Goal: Communication & Community: Answer question/provide support

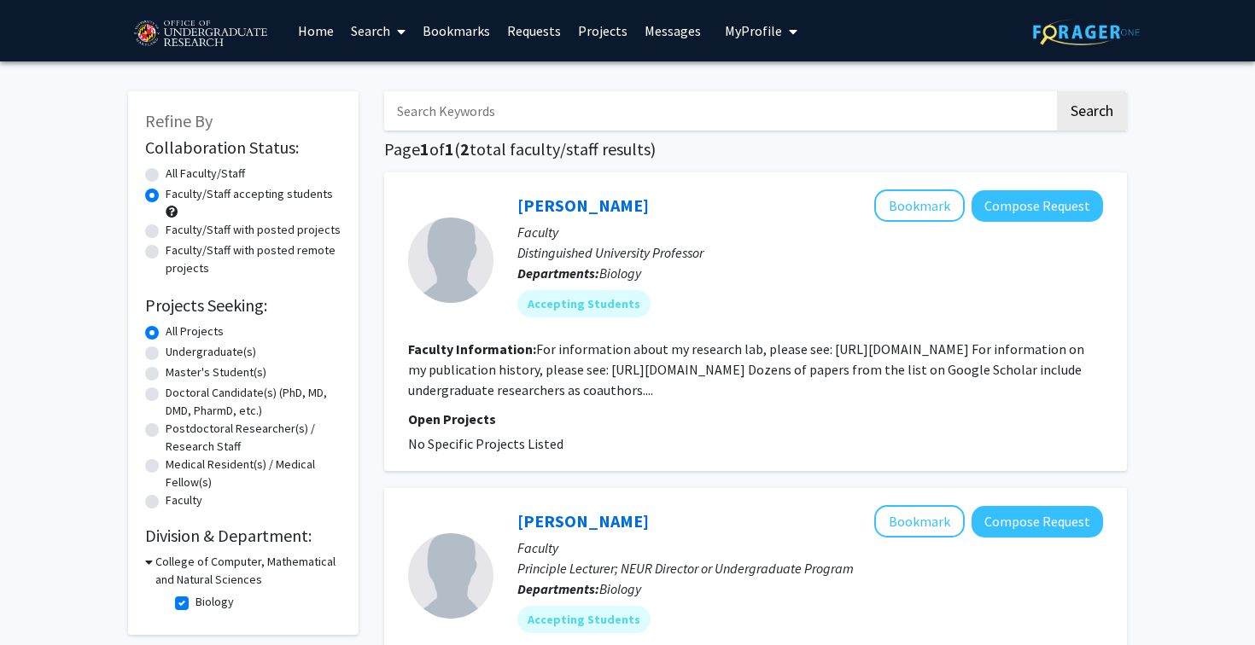
click at [476, 44] on link "Bookmarks" at bounding box center [456, 31] width 85 height 60
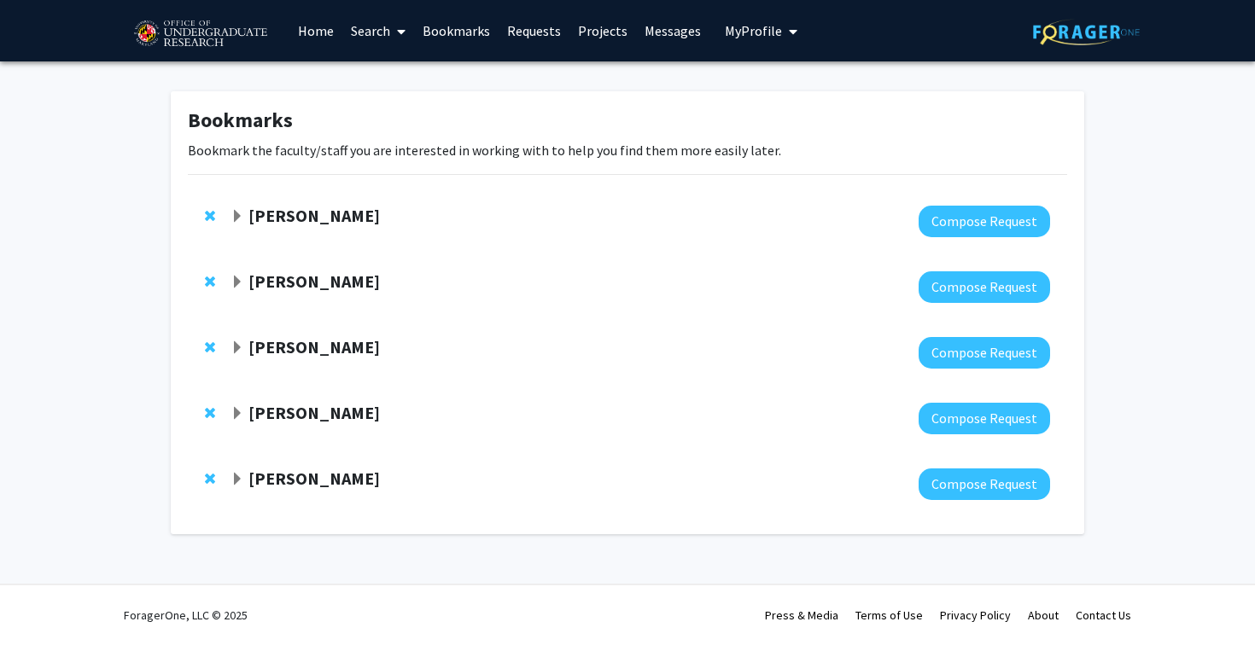
click at [264, 221] on strong "[PERSON_NAME]" at bounding box center [313, 215] width 131 height 21
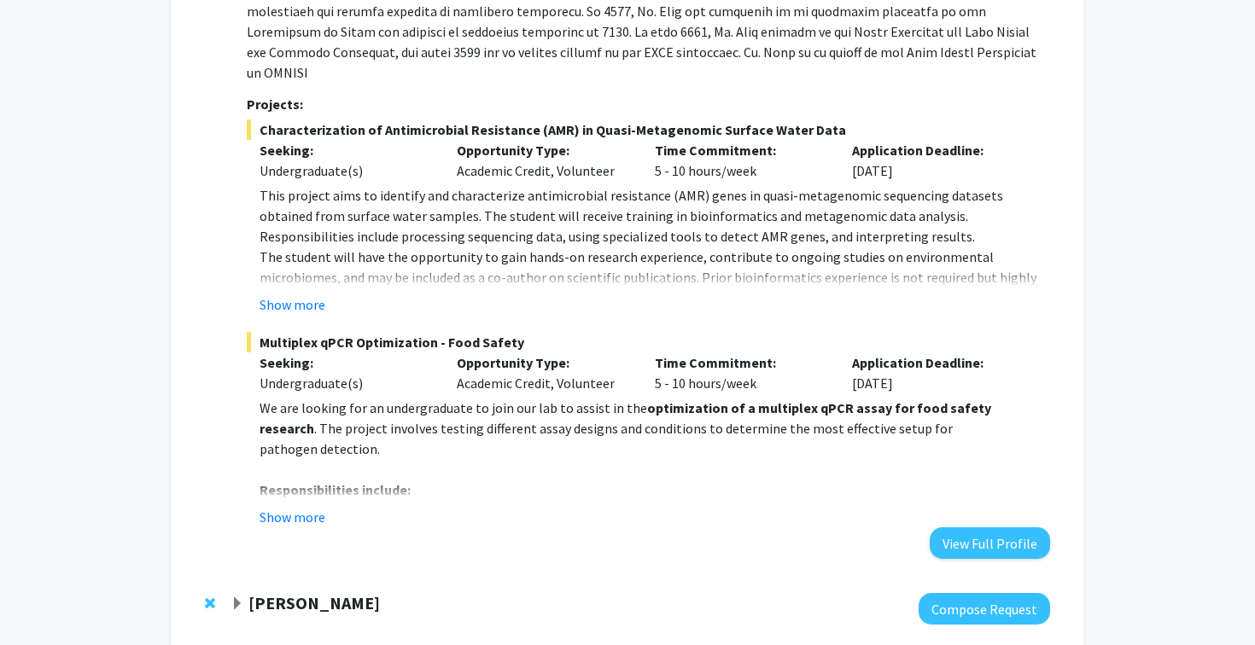
scroll to position [398, 0]
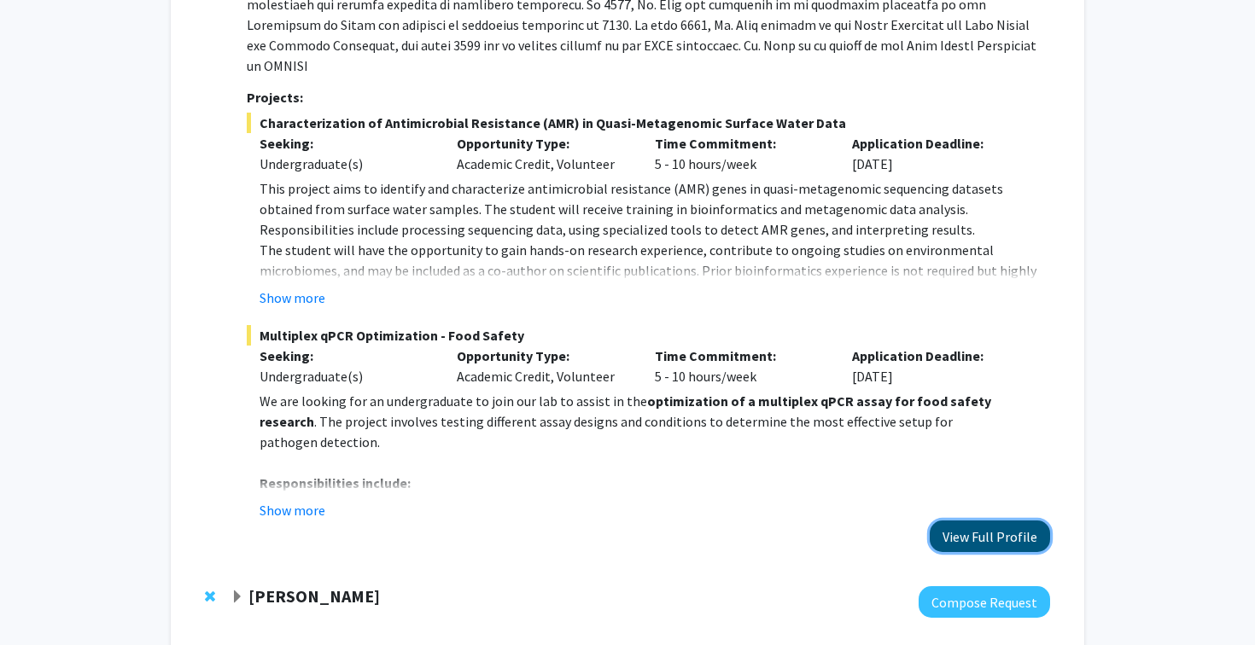
click at [1004, 521] on button "View Full Profile" at bounding box center [990, 537] width 120 height 32
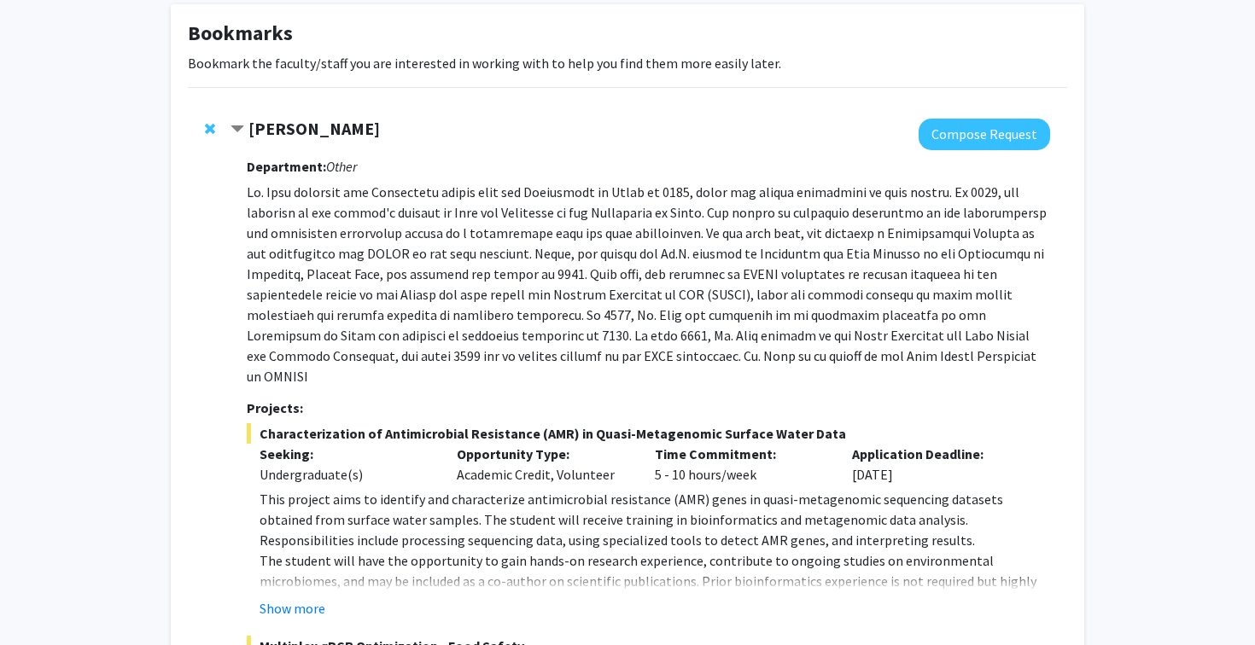
scroll to position [0, 0]
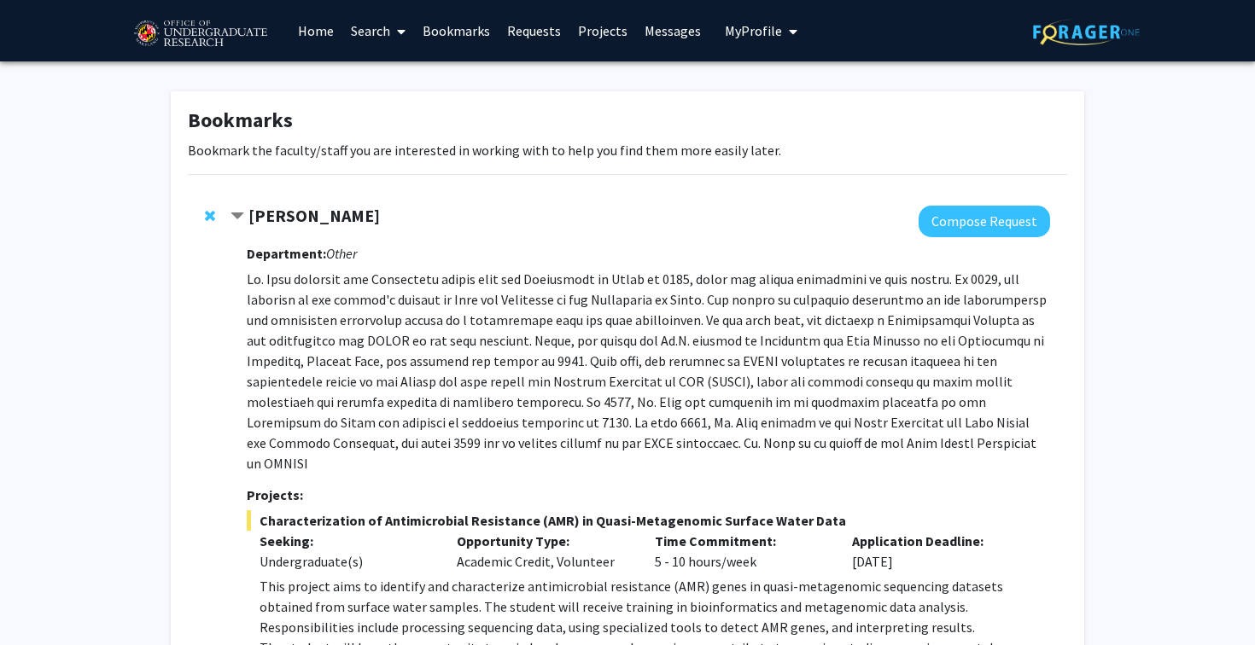
click at [467, 33] on link "Bookmarks" at bounding box center [456, 31] width 85 height 60
click at [455, 39] on link "Bookmarks" at bounding box center [456, 31] width 85 height 60
click at [451, 29] on link "Bookmarks" at bounding box center [456, 31] width 85 height 60
click at [242, 206] on div "[PERSON_NAME]" at bounding box center [415, 216] width 369 height 21
click at [240, 218] on span "Contract Magaly Toro Bookmark" at bounding box center [238, 217] width 14 height 14
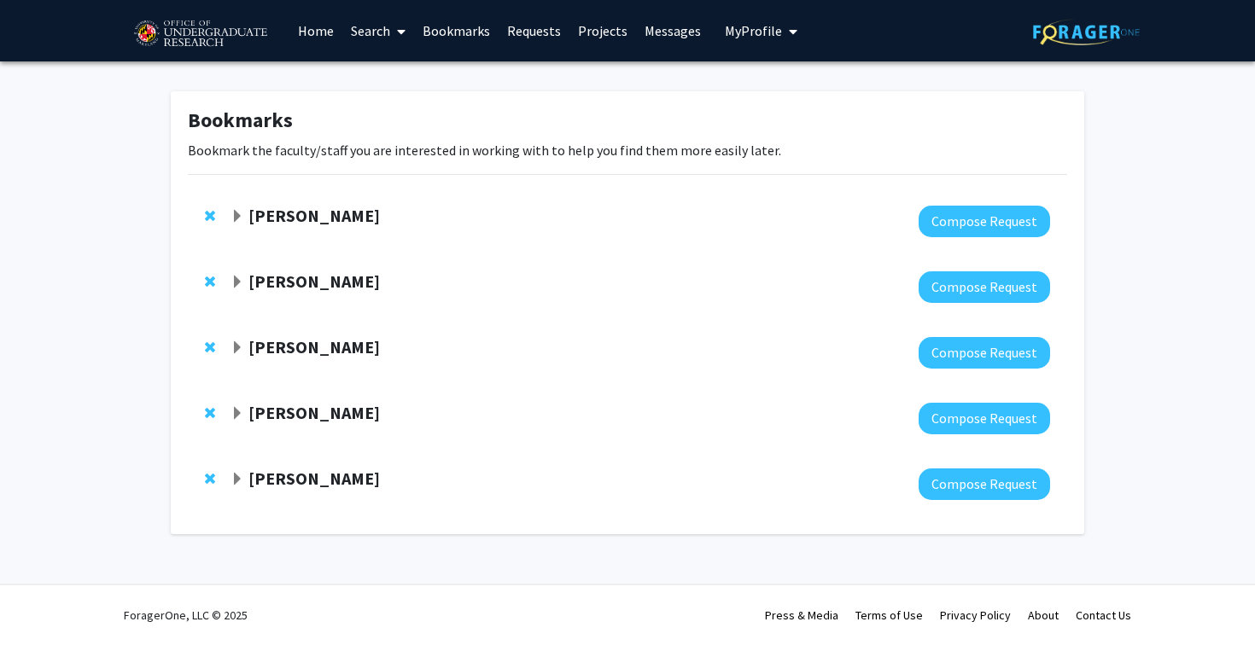
click at [283, 285] on strong "[PERSON_NAME]" at bounding box center [313, 281] width 131 height 21
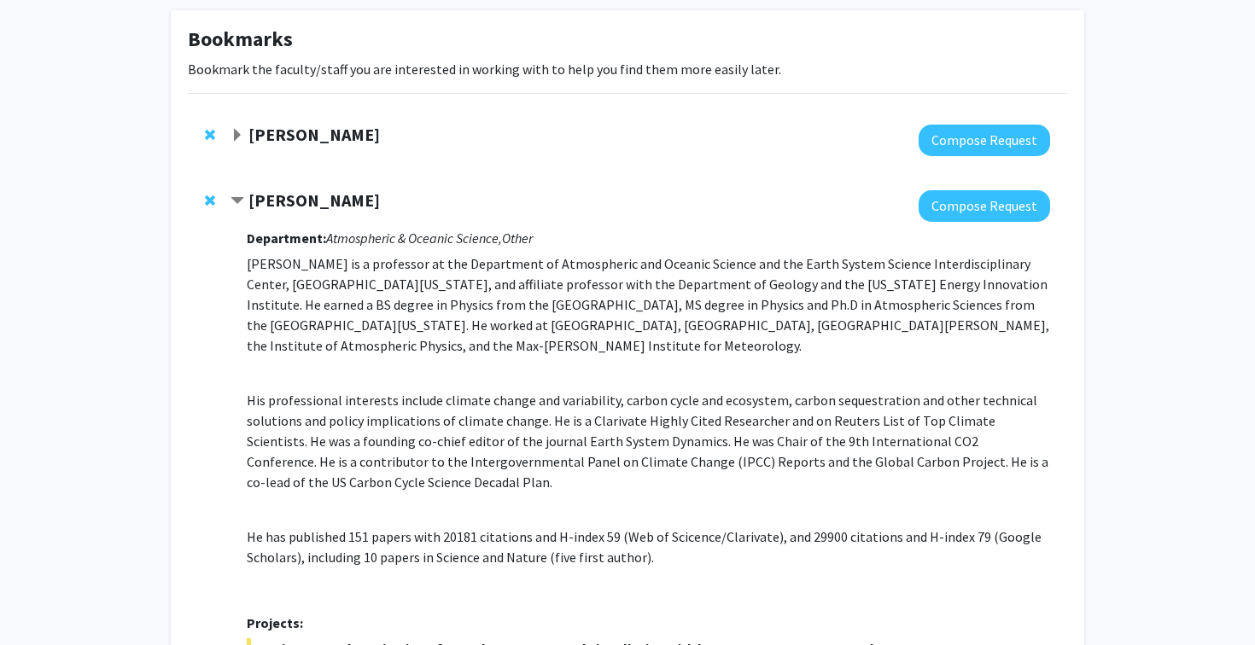
scroll to position [82, 0]
click at [257, 184] on div "Ning Zeng Compose Request Department: Atmospheric & Oceanic Science, Other [PER…" at bounding box center [627, 633] width 879 height 922
click at [257, 201] on strong "[PERSON_NAME]" at bounding box center [313, 199] width 131 height 21
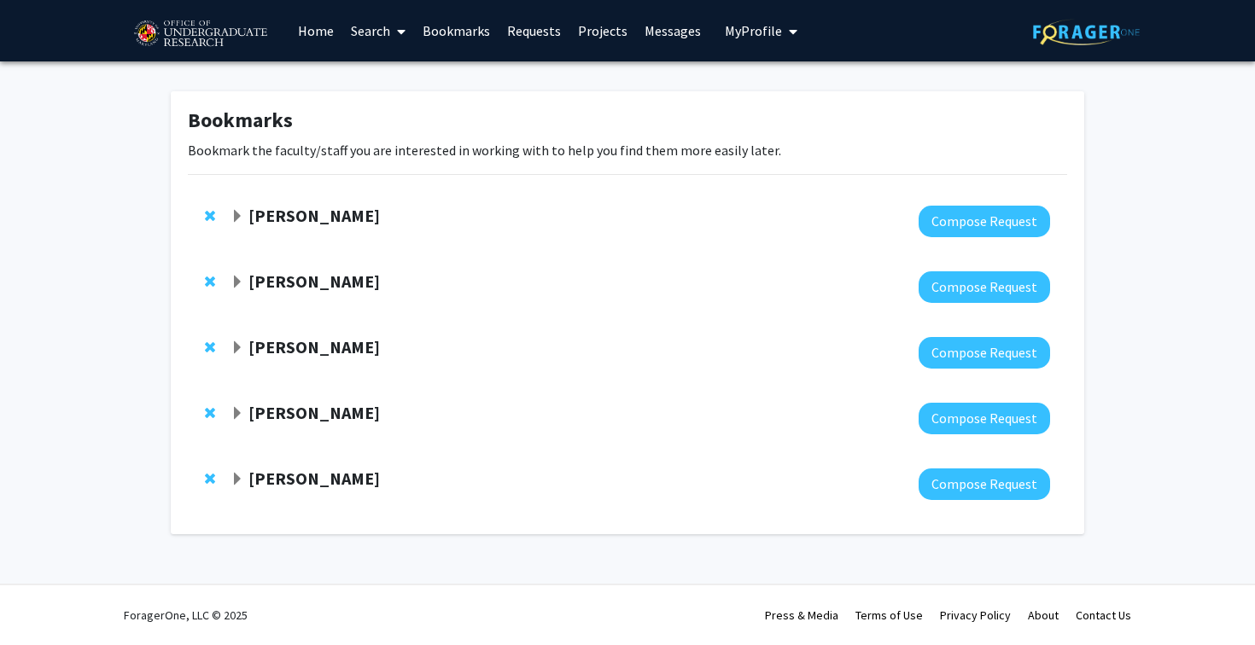
click at [263, 354] on strong "[PERSON_NAME]" at bounding box center [313, 346] width 131 height 21
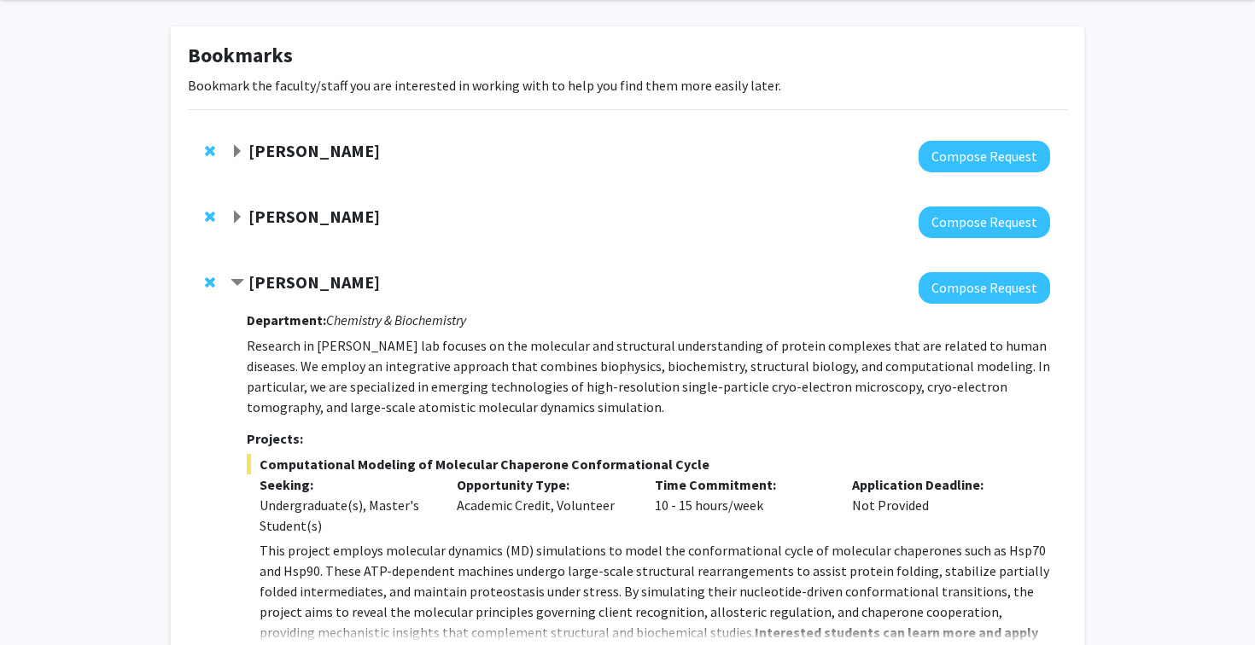
scroll to position [108, 0]
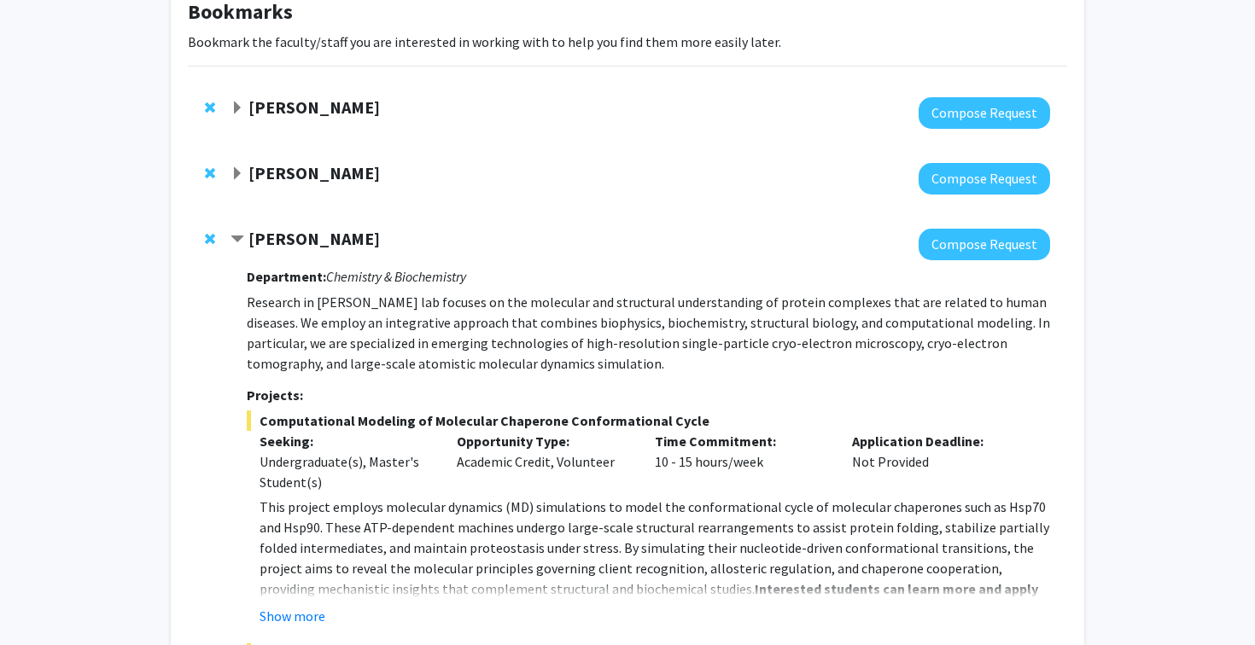
click at [269, 243] on strong "[PERSON_NAME]" at bounding box center [313, 238] width 131 height 21
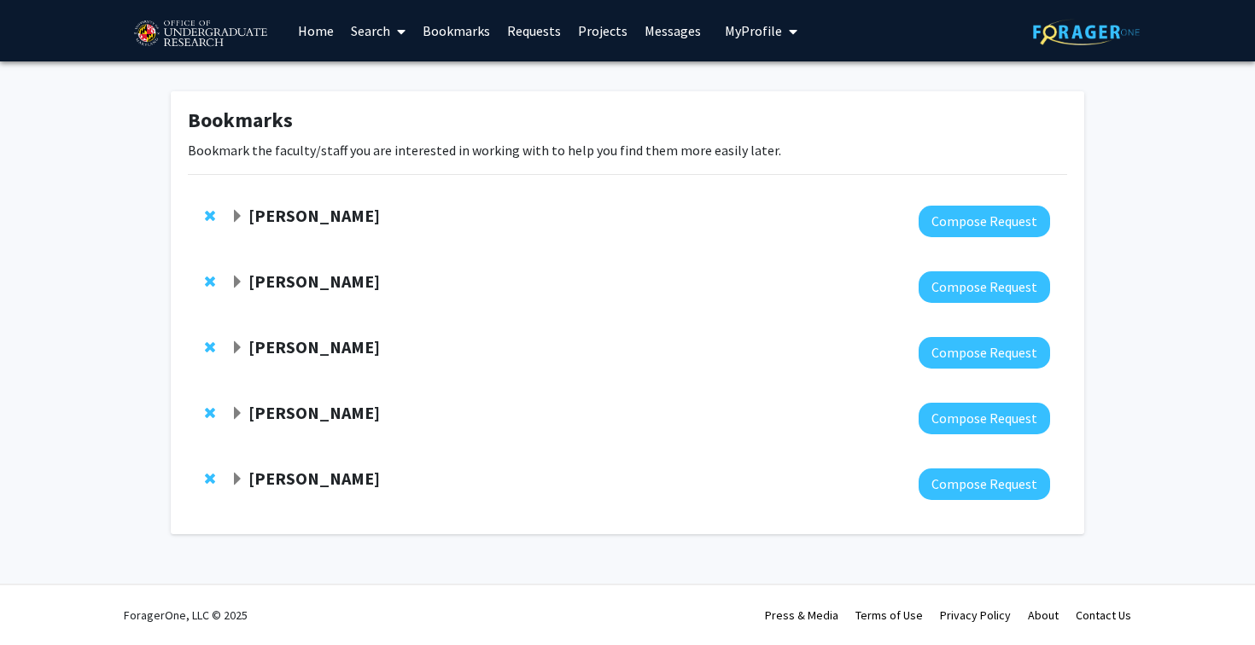
click at [275, 415] on strong "[PERSON_NAME]" at bounding box center [313, 412] width 131 height 21
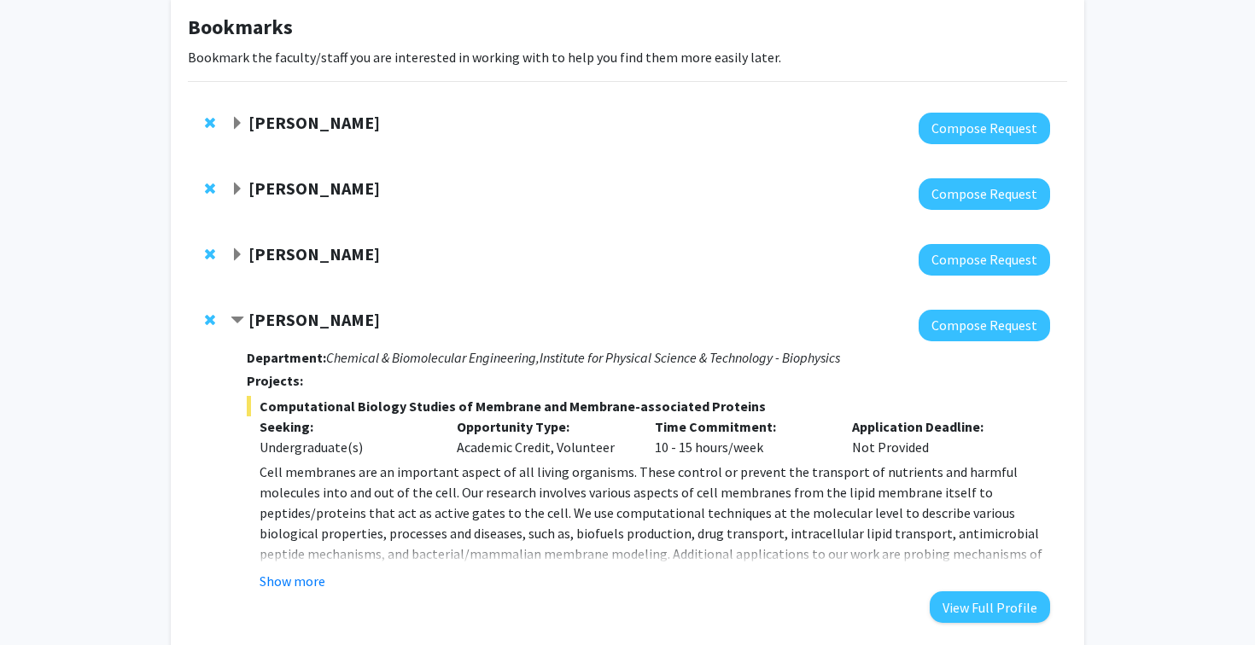
scroll to position [129, 0]
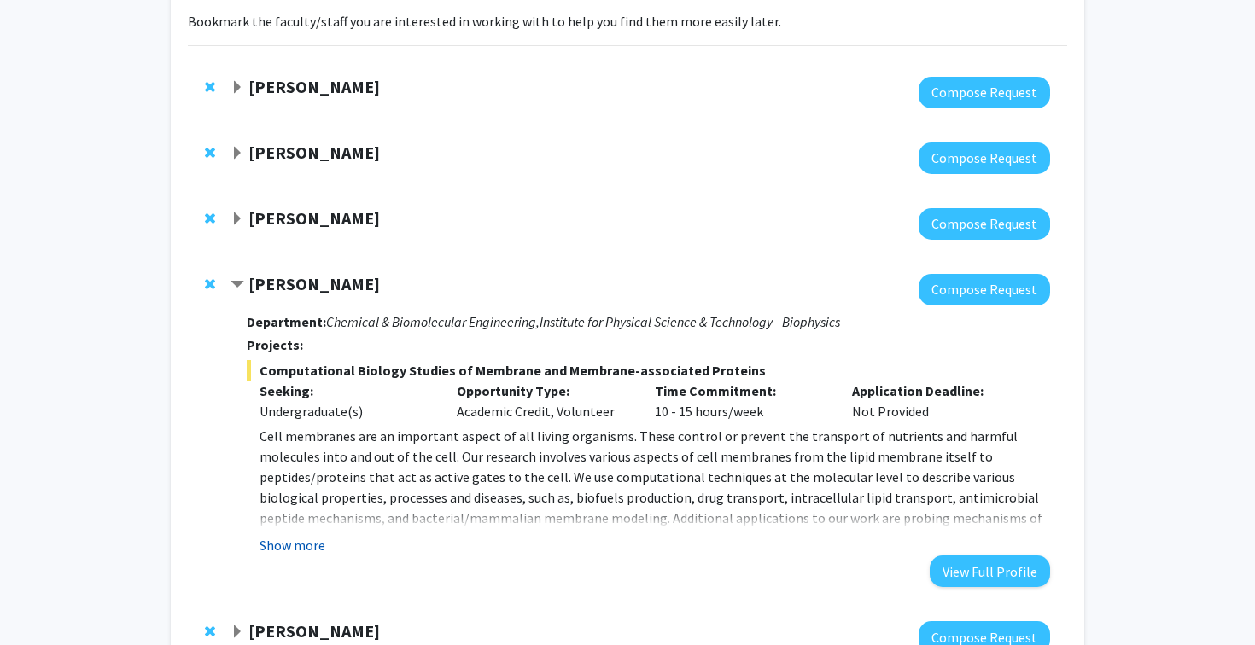
click at [319, 544] on button "Show more" at bounding box center [293, 545] width 66 height 20
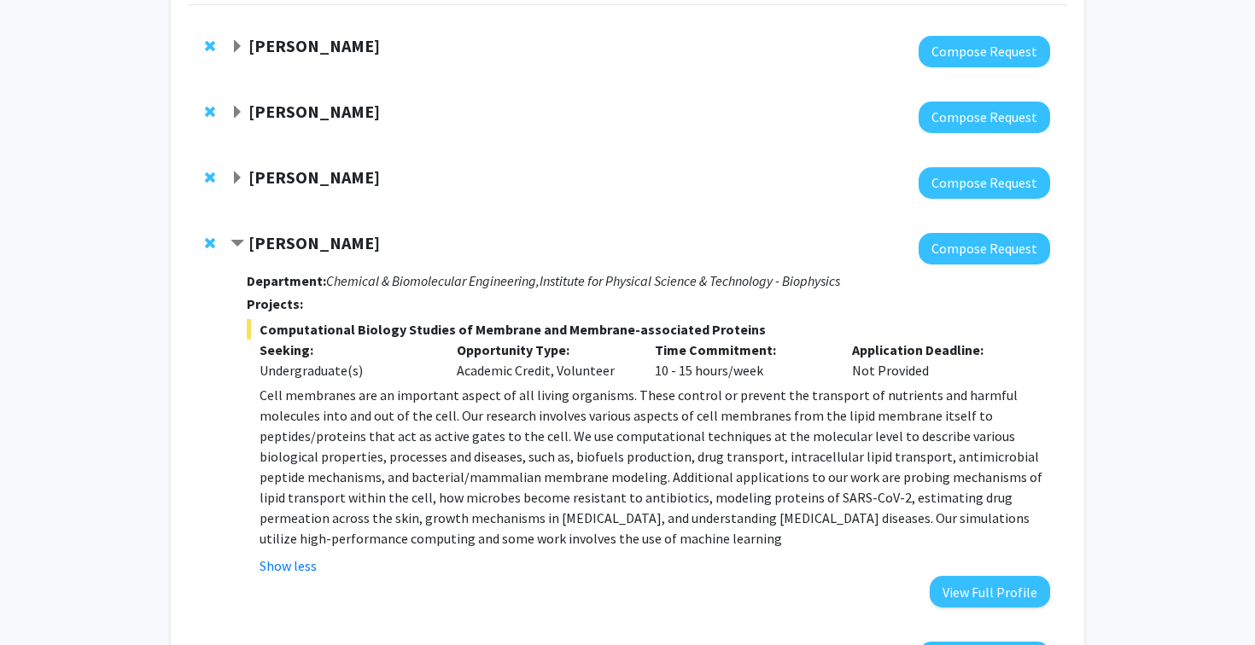
scroll to position [171, 0]
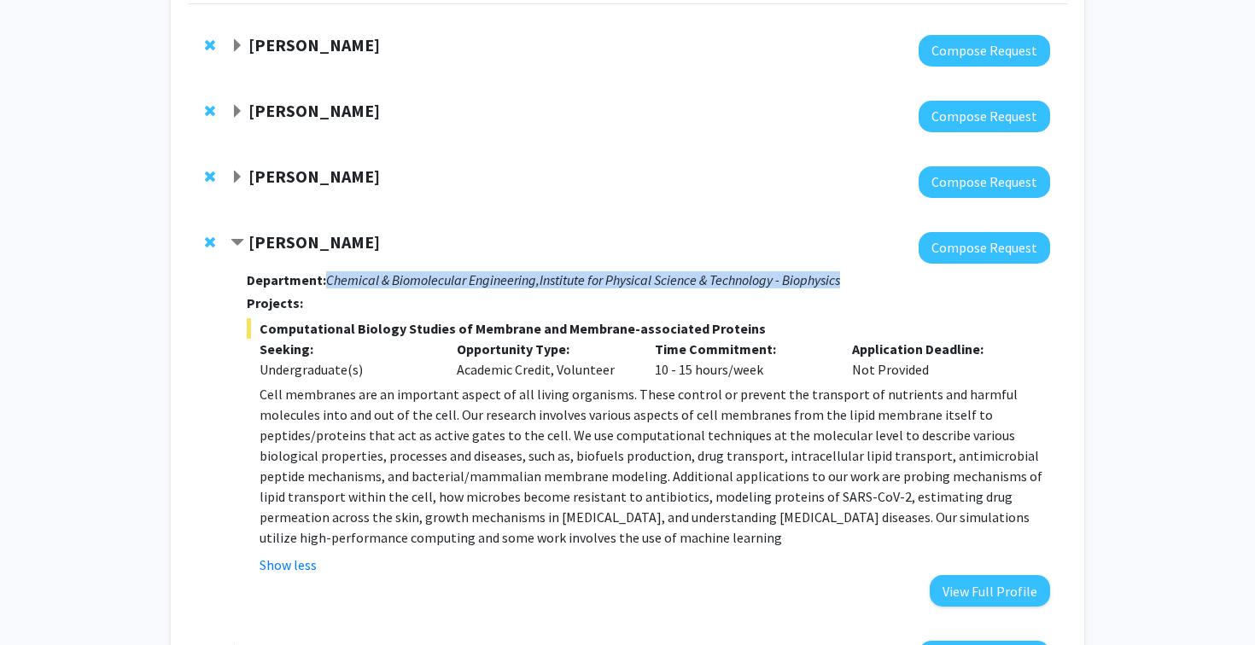
drag, startPoint x: 324, startPoint y: 280, endPoint x: 854, endPoint y: 291, distance: 530.3
click at [854, 291] on div "Department: Chemical & Biomolecular Engineering, Institute for Physical Science…" at bounding box center [648, 435] width 803 height 343
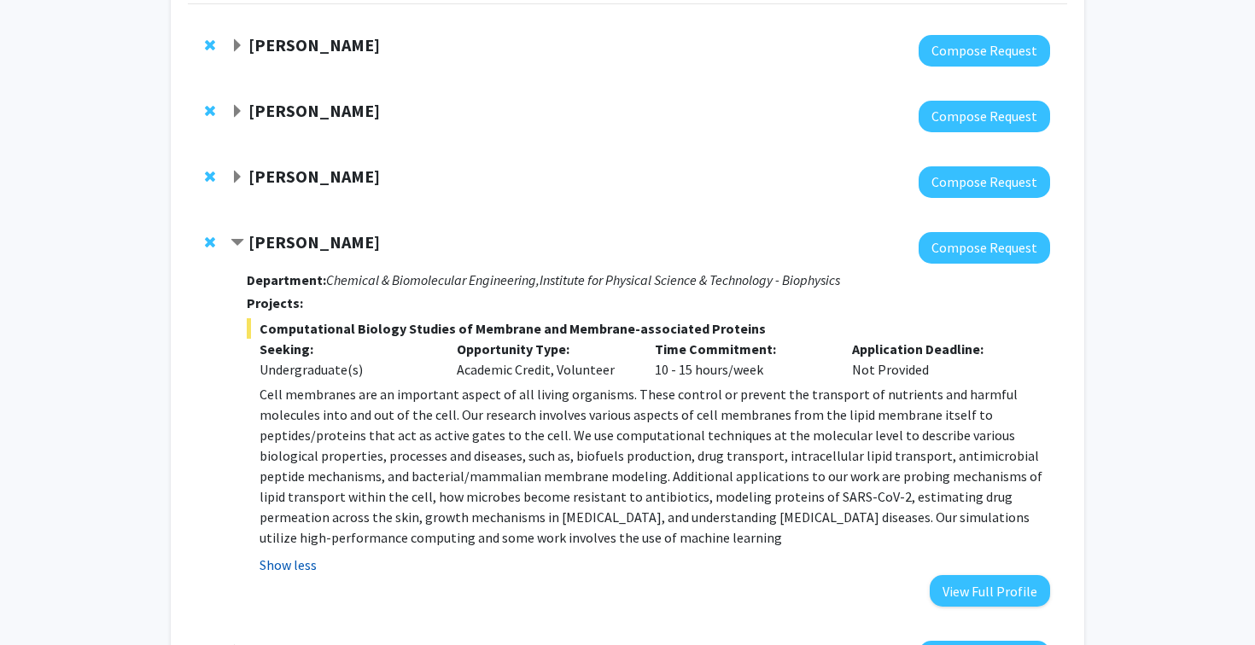
click at [312, 563] on button "Show less" at bounding box center [288, 565] width 57 height 20
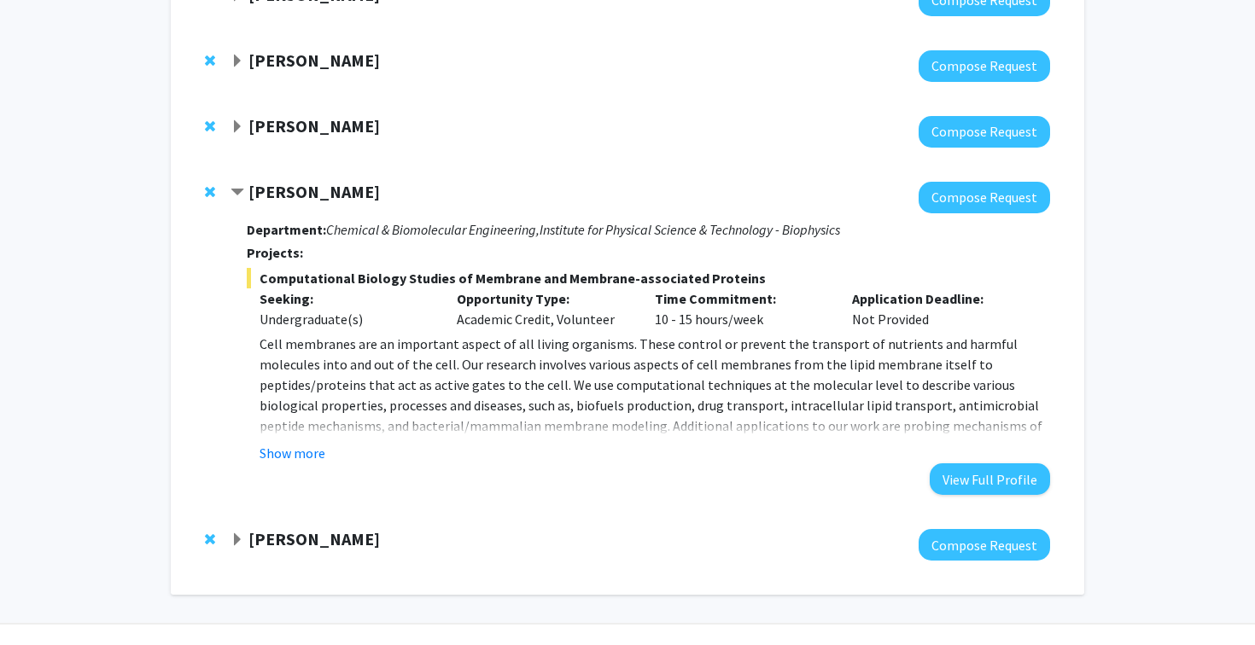
scroll to position [260, 0]
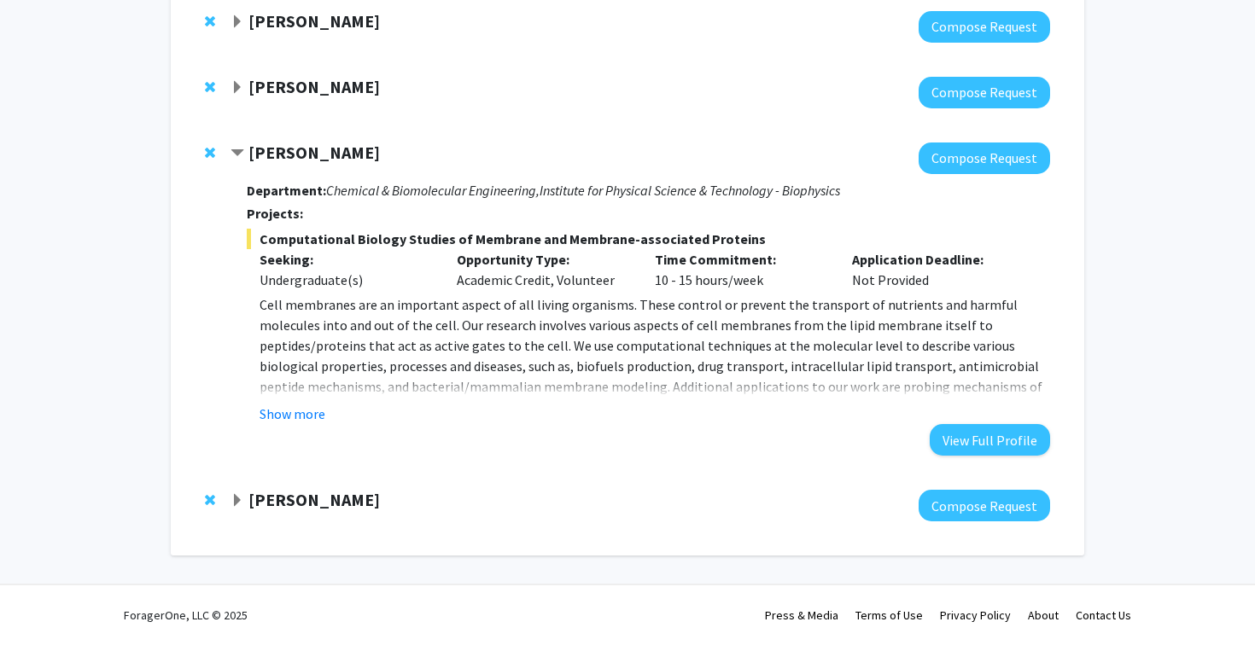
click at [316, 501] on strong "[PERSON_NAME]" at bounding box center [313, 499] width 131 height 21
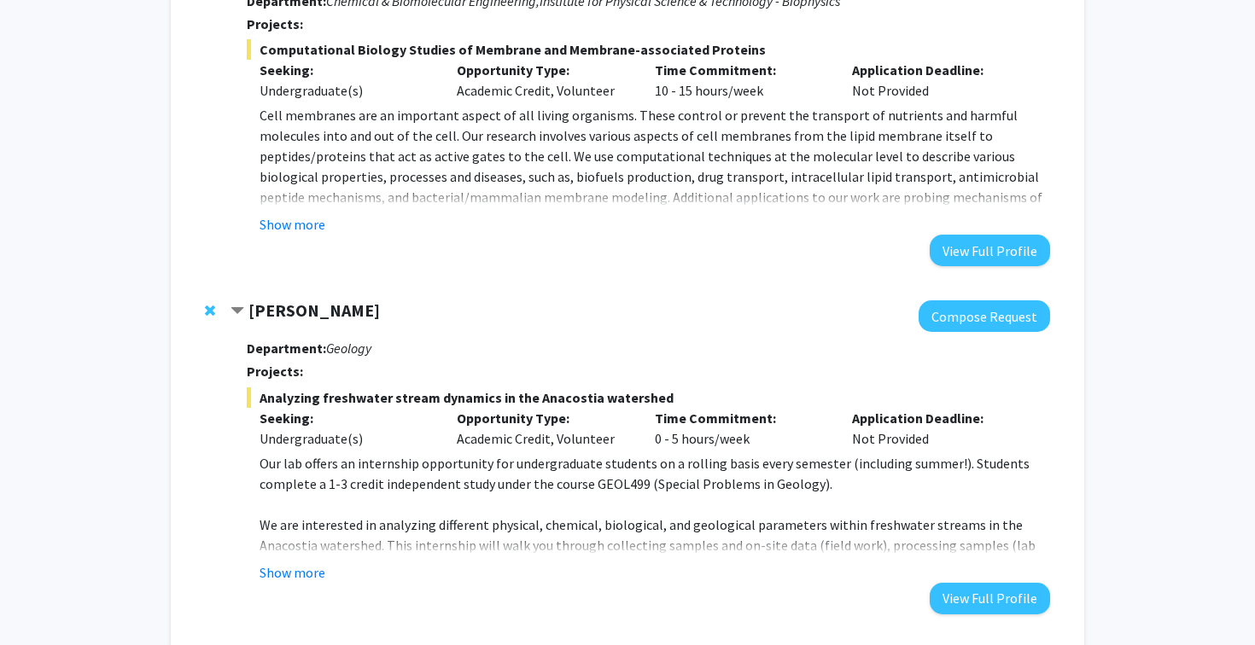
scroll to position [475, 0]
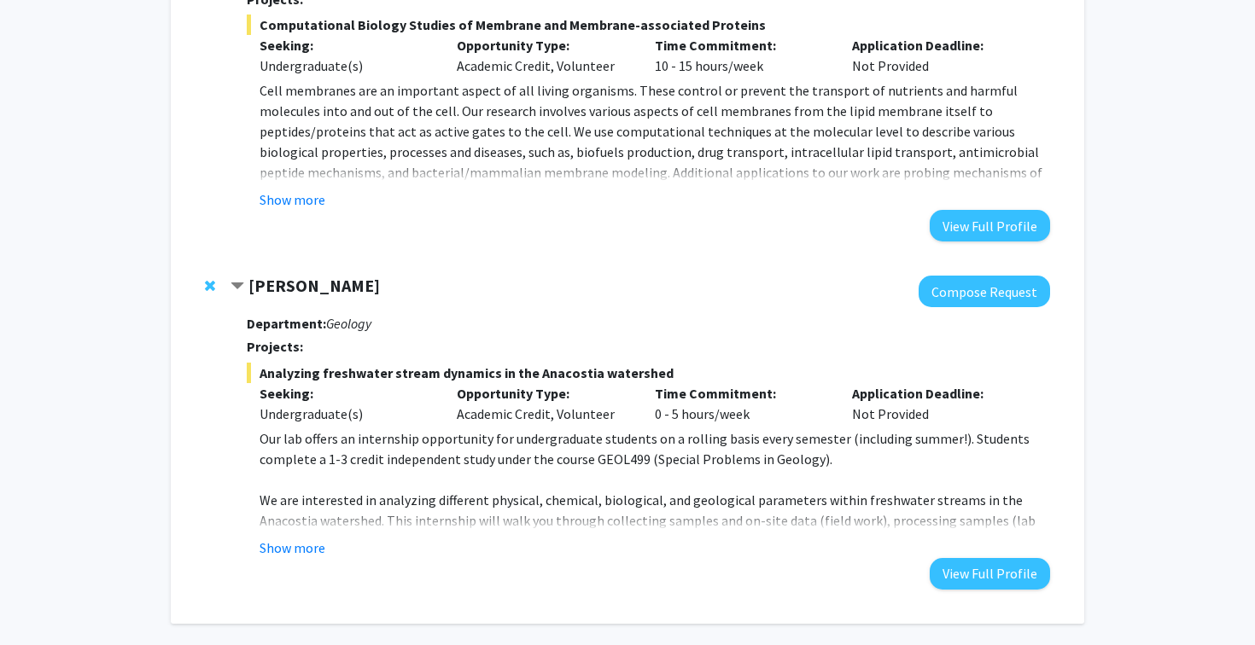
click at [303, 289] on strong "[PERSON_NAME]" at bounding box center [313, 285] width 131 height 21
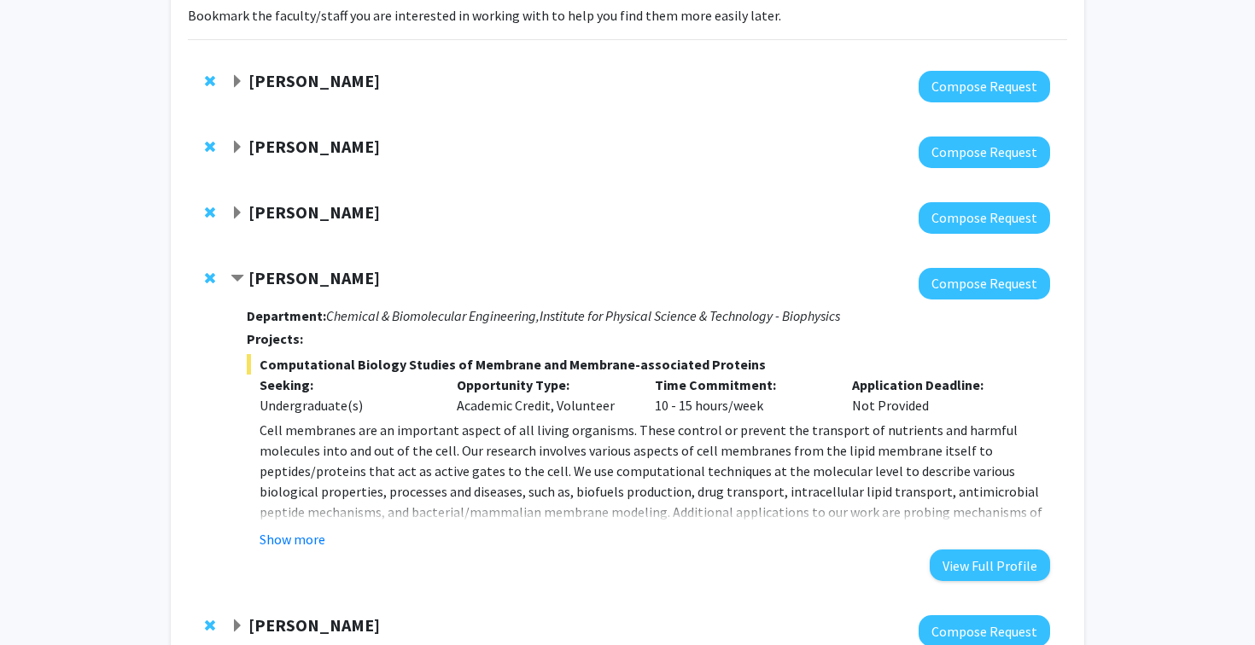
scroll to position [0, 0]
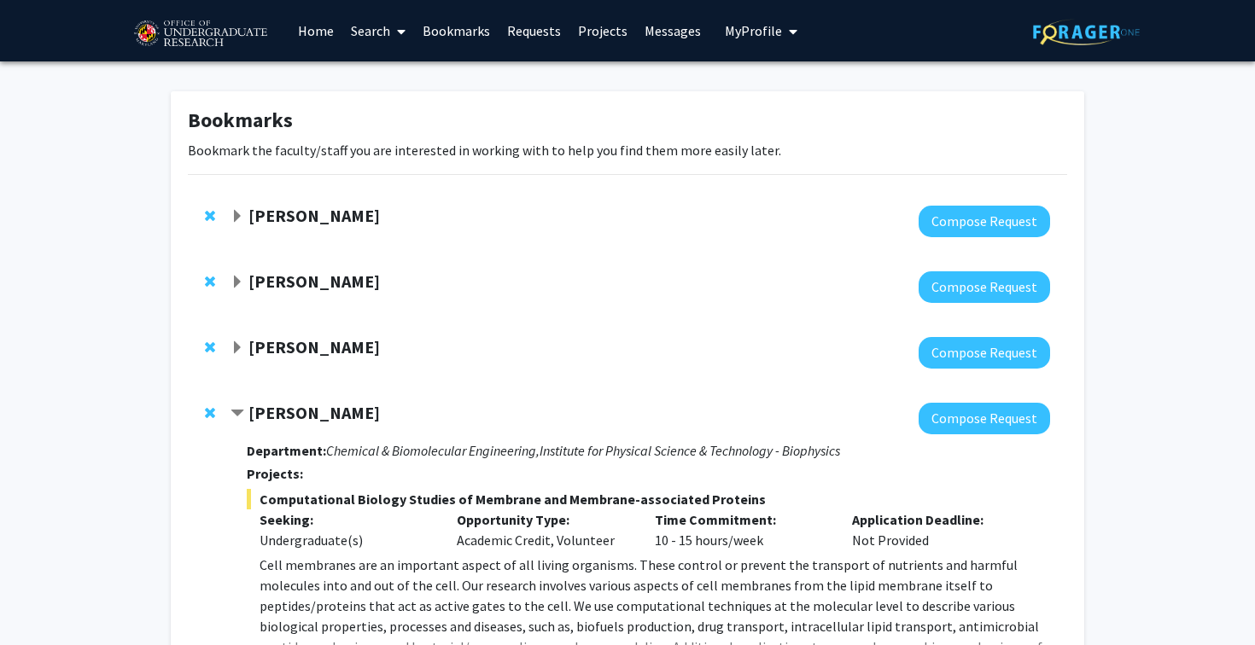
click at [662, 36] on link "Messages" at bounding box center [672, 31] width 73 height 60
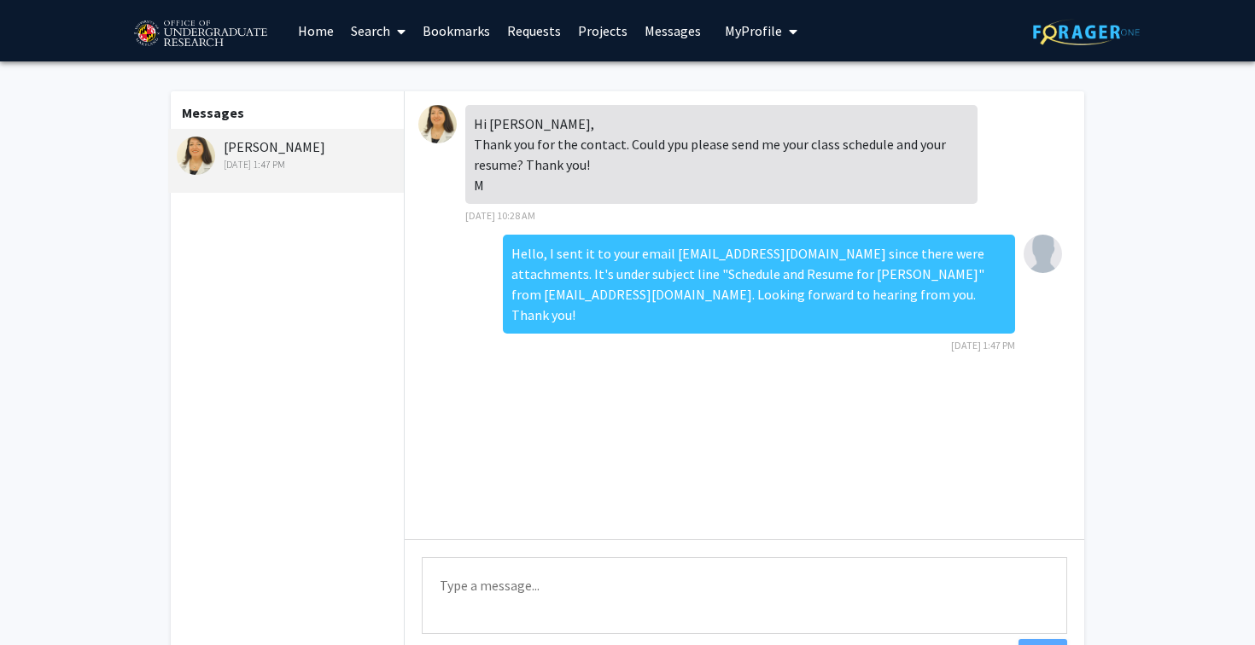
click at [868, 266] on div "Hello, I sent it to your email [EMAIL_ADDRESS][DOMAIN_NAME] since there were at…" at bounding box center [759, 284] width 512 height 99
click at [992, 266] on div "Hello, I sent it to your email [EMAIL_ADDRESS][DOMAIN_NAME] since there were at…" at bounding box center [759, 284] width 512 height 99
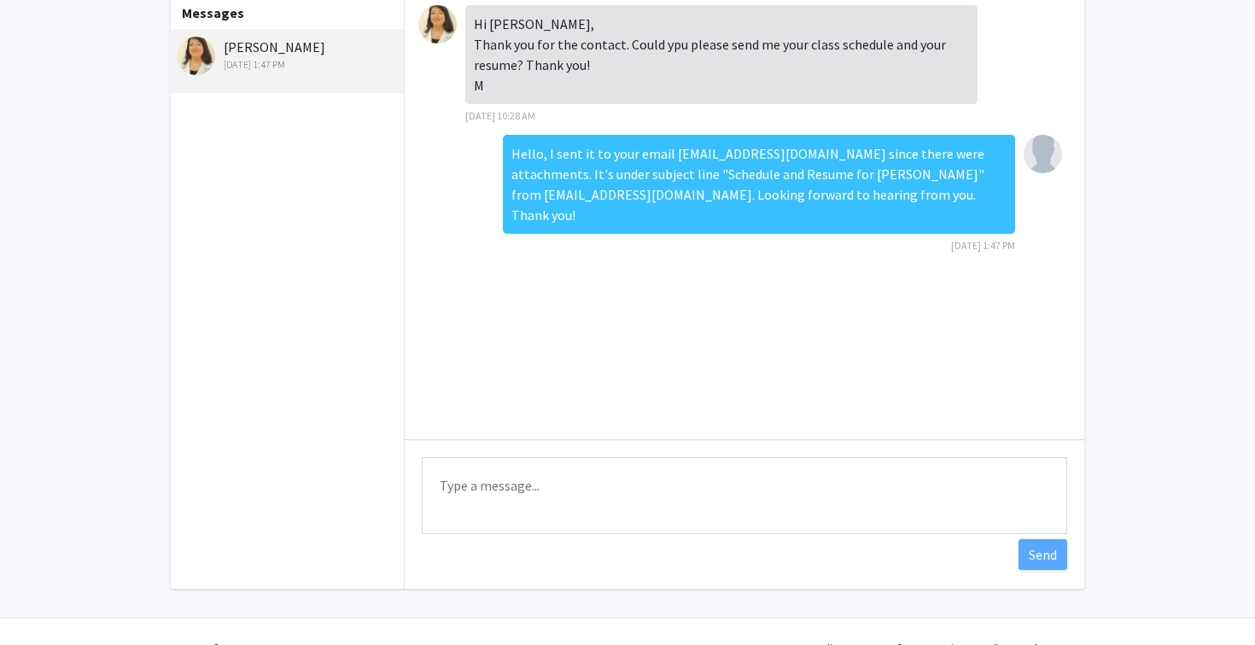
scroll to position [121, 0]
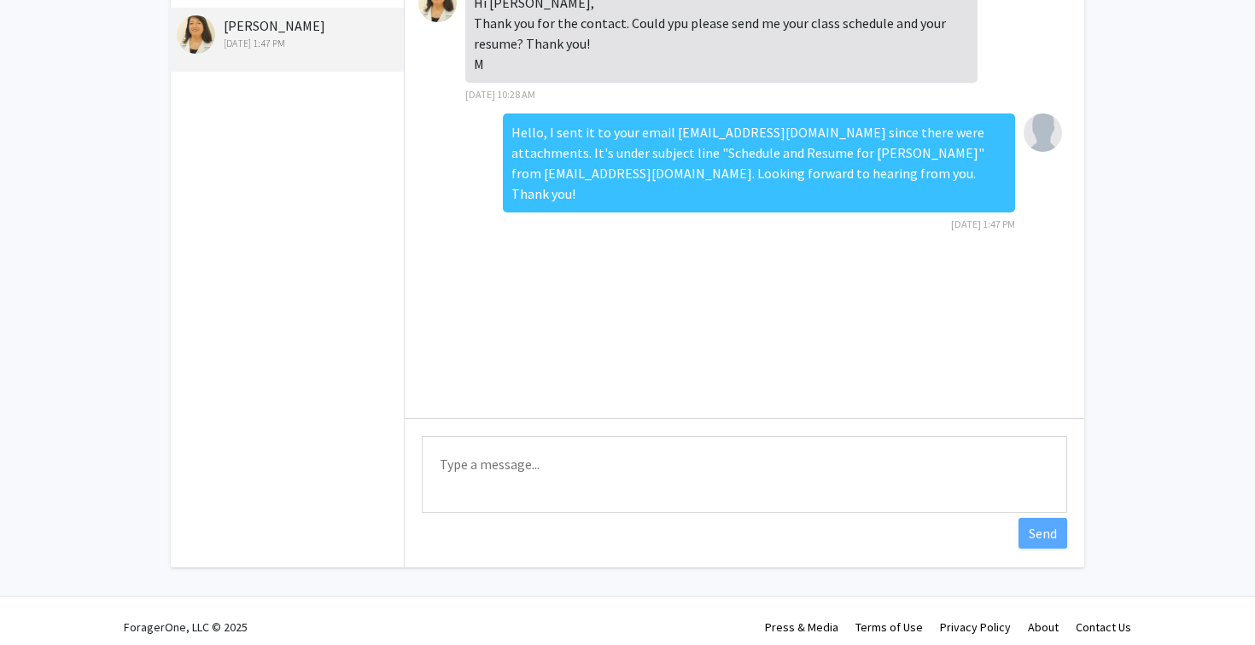
click at [816, 474] on textarea "Type a message" at bounding box center [744, 474] width 645 height 77
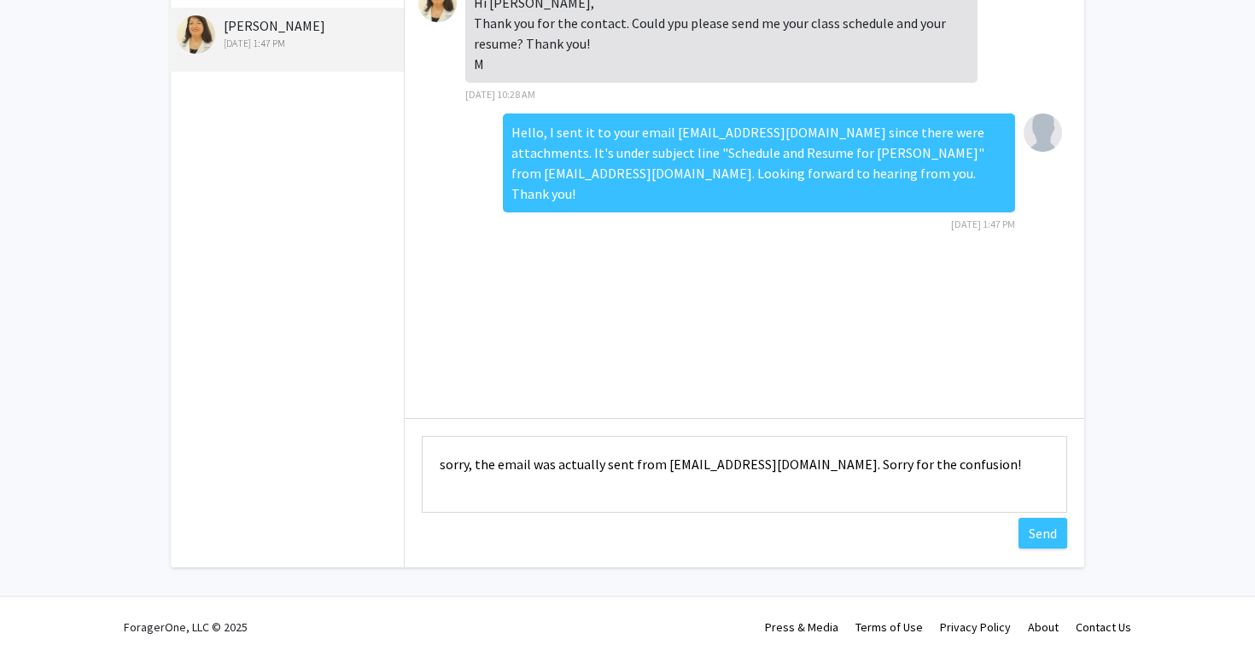
drag, startPoint x: 475, startPoint y: 467, endPoint x: 365, endPoint y: 449, distance: 110.7
click at [365, 449] on div "Messages [PERSON_NAME] [DATE] 1:47 PM Hi [PERSON_NAME], Thank you for the conta…" at bounding box center [627, 269] width 944 height 598
click at [441, 461] on textarea "the email was actually sent from [EMAIL_ADDRESS][DOMAIN_NAME]. Sorry for the co…" at bounding box center [744, 474] width 645 height 77
type textarea "The email was actually sent from [EMAIL_ADDRESS][DOMAIN_NAME]. Sorry for the co…"
click at [602, 376] on div "Hi [PERSON_NAME], Thank you for the contact. Could ypu please send me your clas…" at bounding box center [745, 194] width 680 height 448
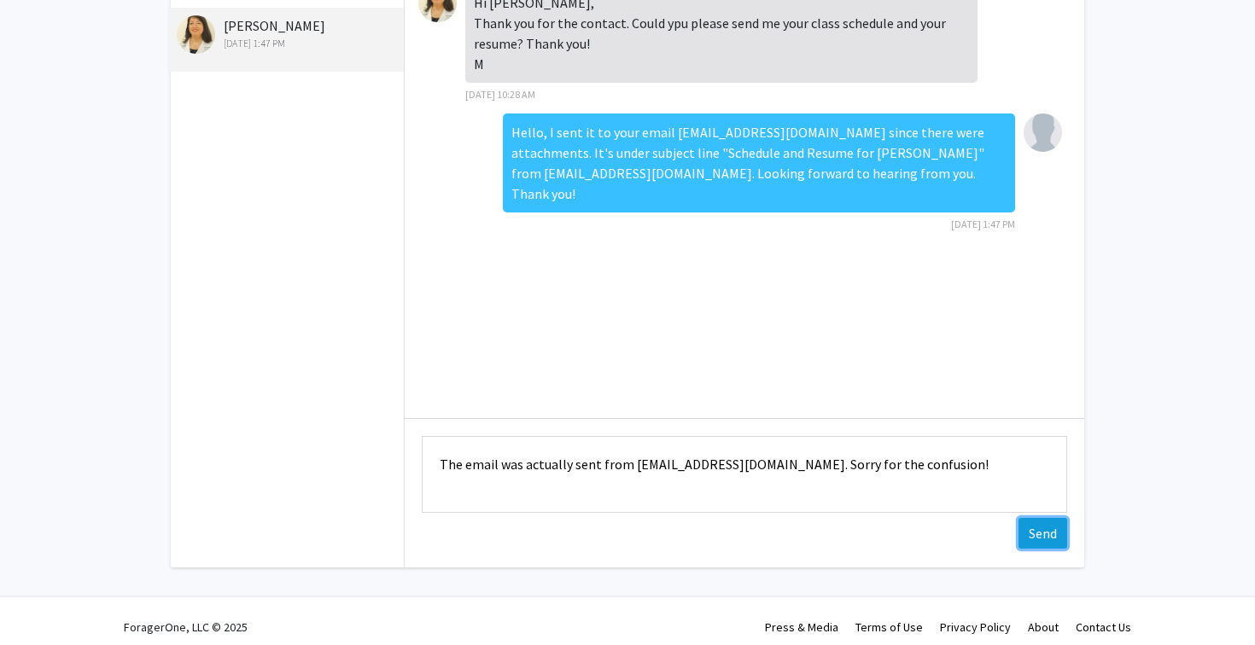
click at [1039, 528] on button "Send" at bounding box center [1042, 533] width 49 height 31
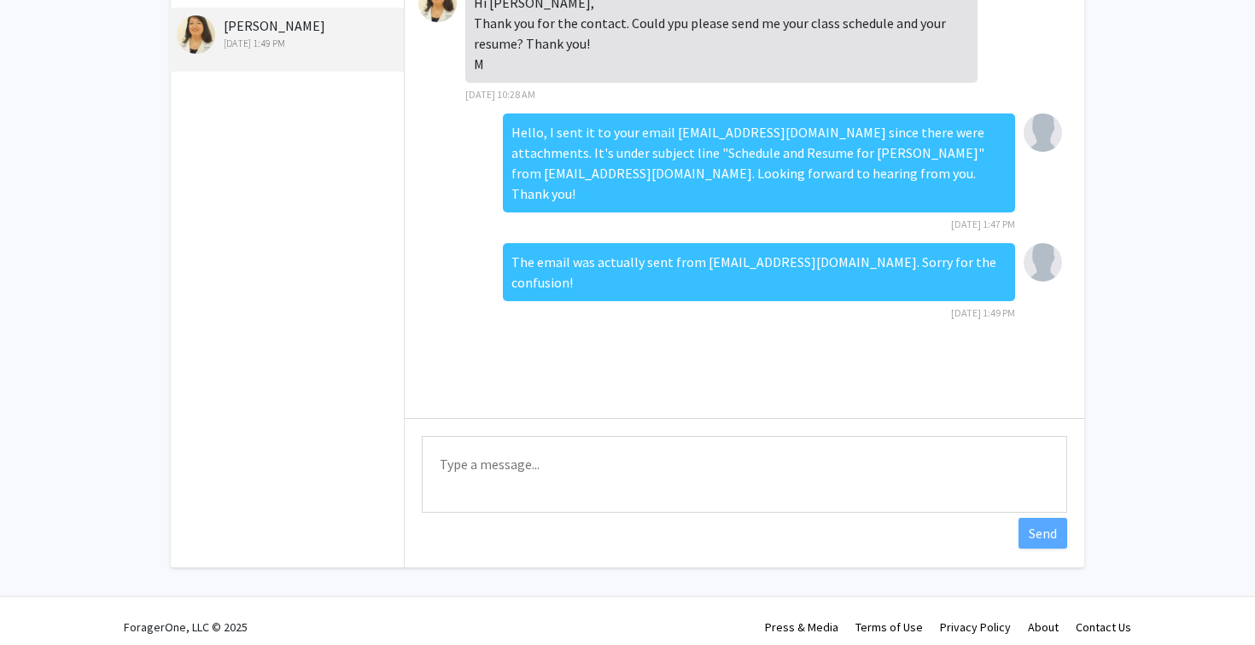
scroll to position [0, 0]
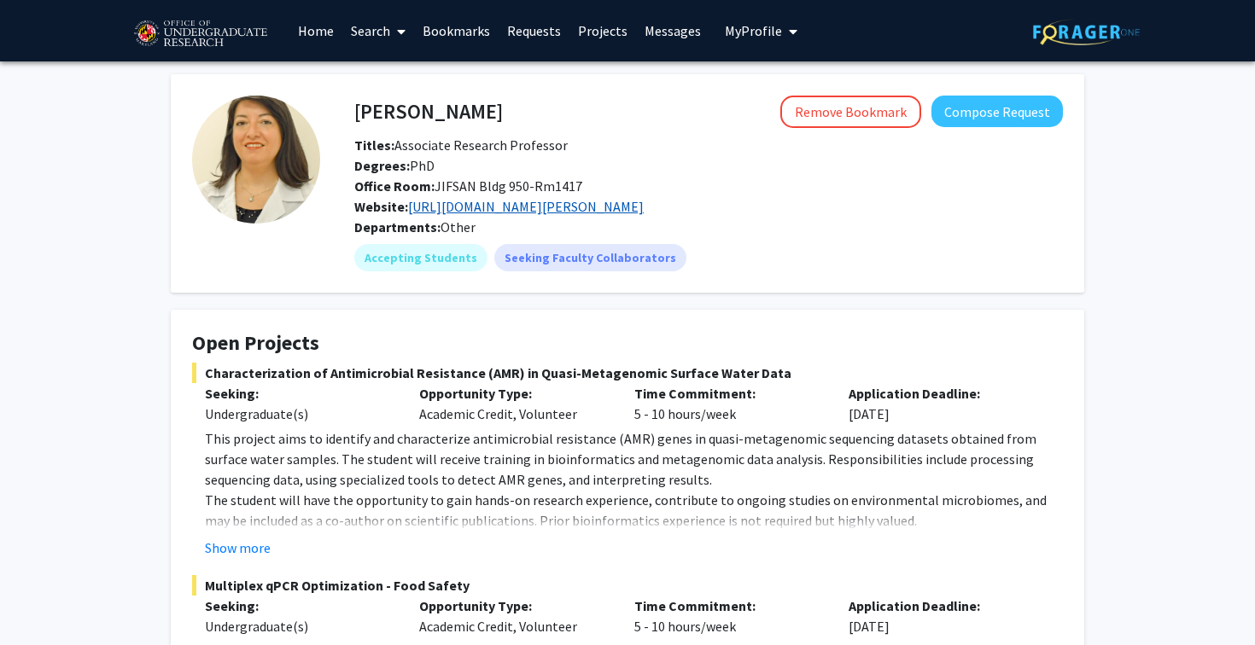
click at [470, 209] on link "[URL][DOMAIN_NAME][PERSON_NAME]" at bounding box center [526, 206] width 236 height 17
click at [673, 25] on link "Messages" at bounding box center [672, 31] width 73 height 60
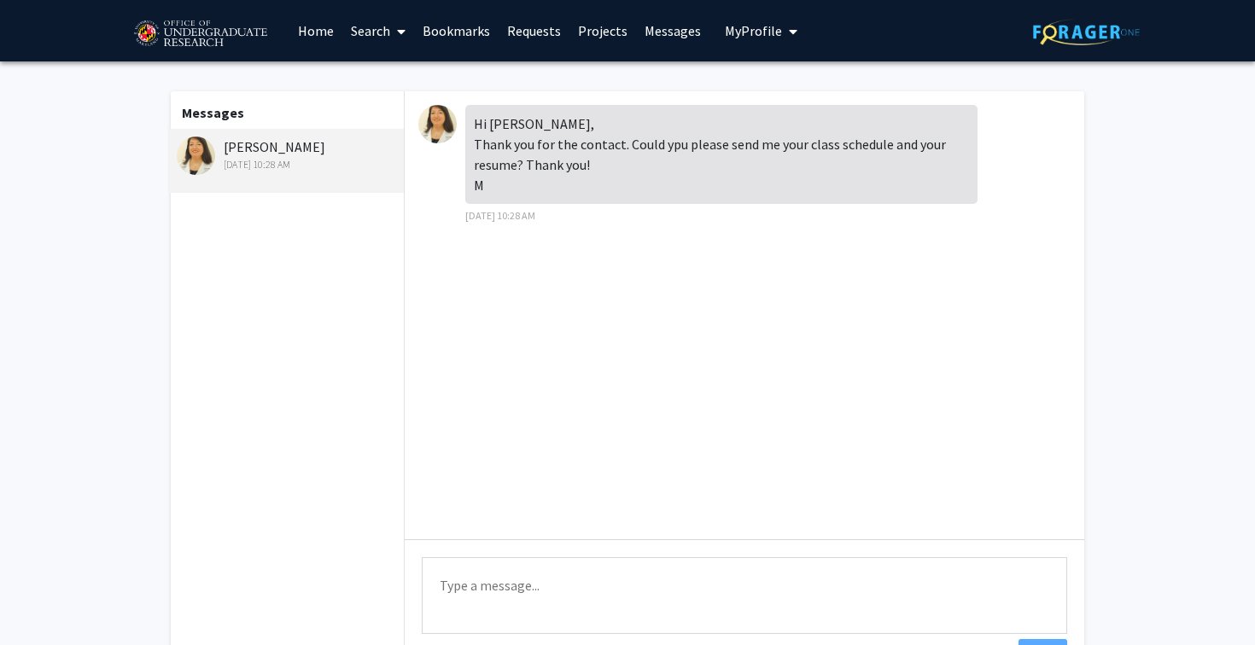
click at [493, 556] on div "Type a message Send" at bounding box center [745, 598] width 680 height 117
click at [485, 587] on textarea "Type a message" at bounding box center [744, 595] width 645 height 77
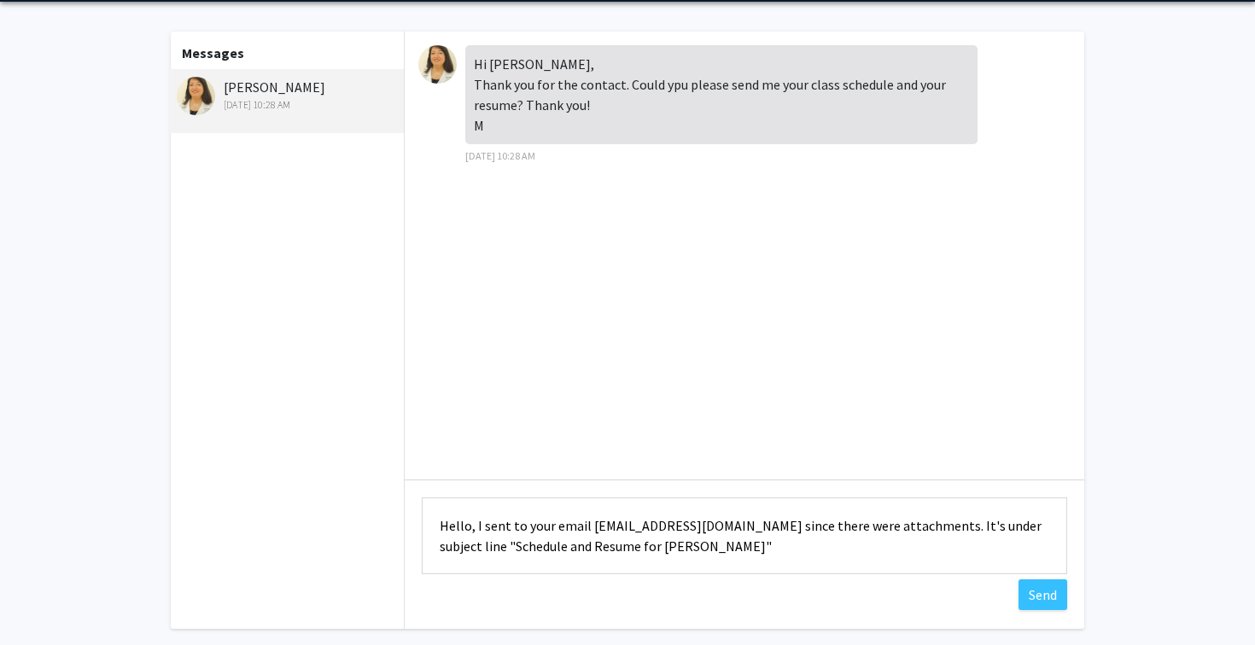
scroll to position [63, 0]
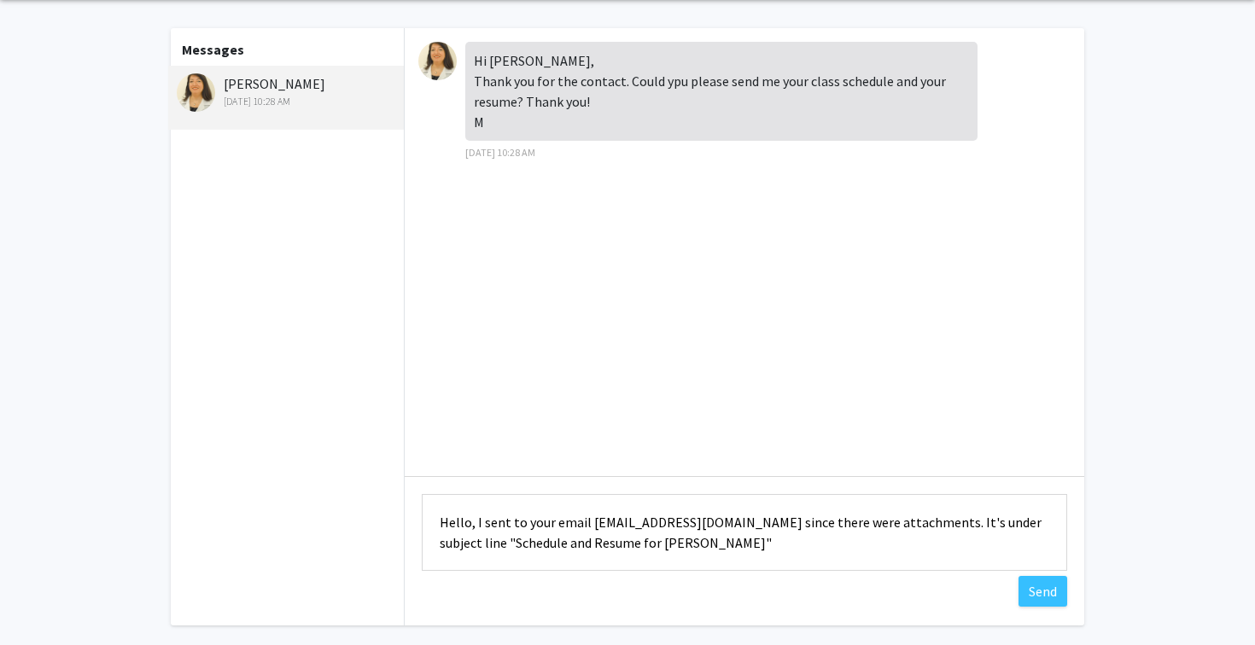
click at [510, 525] on textarea "Hello, I sent to your email mtoroiba@umd.edu since there were attachments. It's…" at bounding box center [744, 532] width 645 height 77
click at [673, 540] on textarea "Hello, I sent it to your email mtoroiba@umd.edu since there were attachments. I…" at bounding box center [744, 532] width 645 height 77
click at [517, 521] on textarea "Hello, I sent it to your email mtoroiba@umd.edu since there were attachments. I…" at bounding box center [744, 532] width 645 height 77
click at [651, 542] on textarea "Hello, I sent it to your email mtoroiba@umd.edu since there were attachments. I…" at bounding box center [744, 532] width 645 height 77
click at [737, 528] on textarea "Hello, I sent it to your email mtoroiba@umd.edu since there were attachments. I…" at bounding box center [744, 532] width 645 height 77
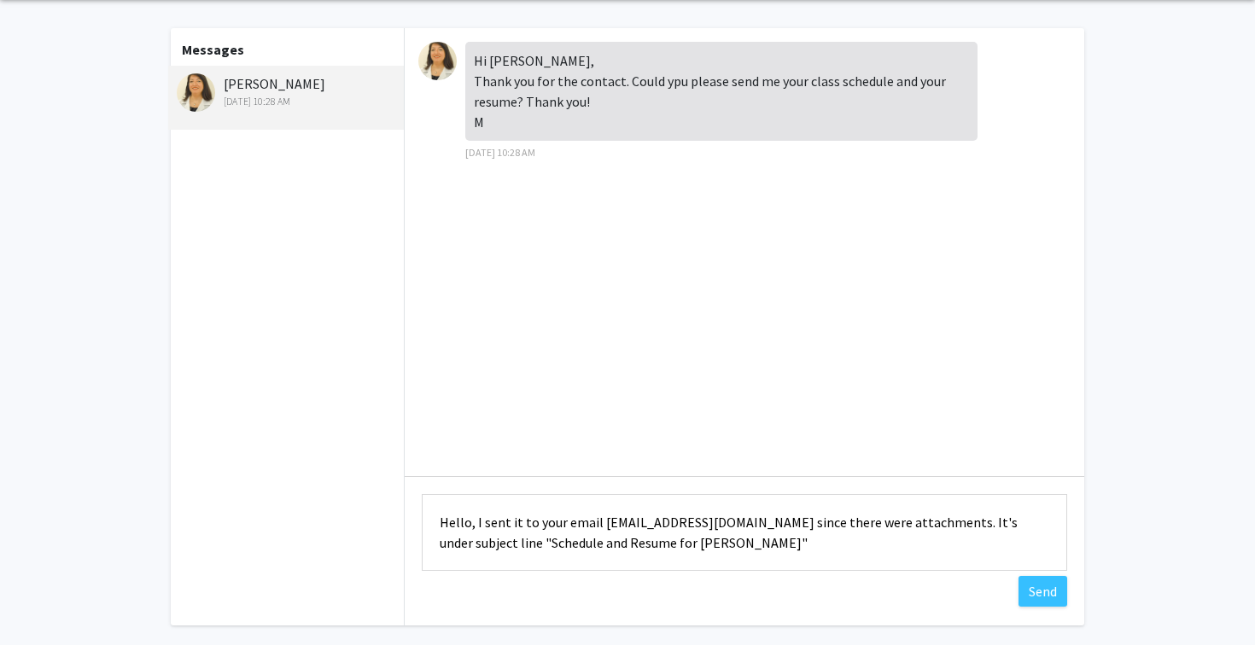
click at [693, 552] on textarea "Hello, I sent it to your email mtoroiba@umd.edu since there were attachments. I…" at bounding box center [744, 532] width 645 height 77
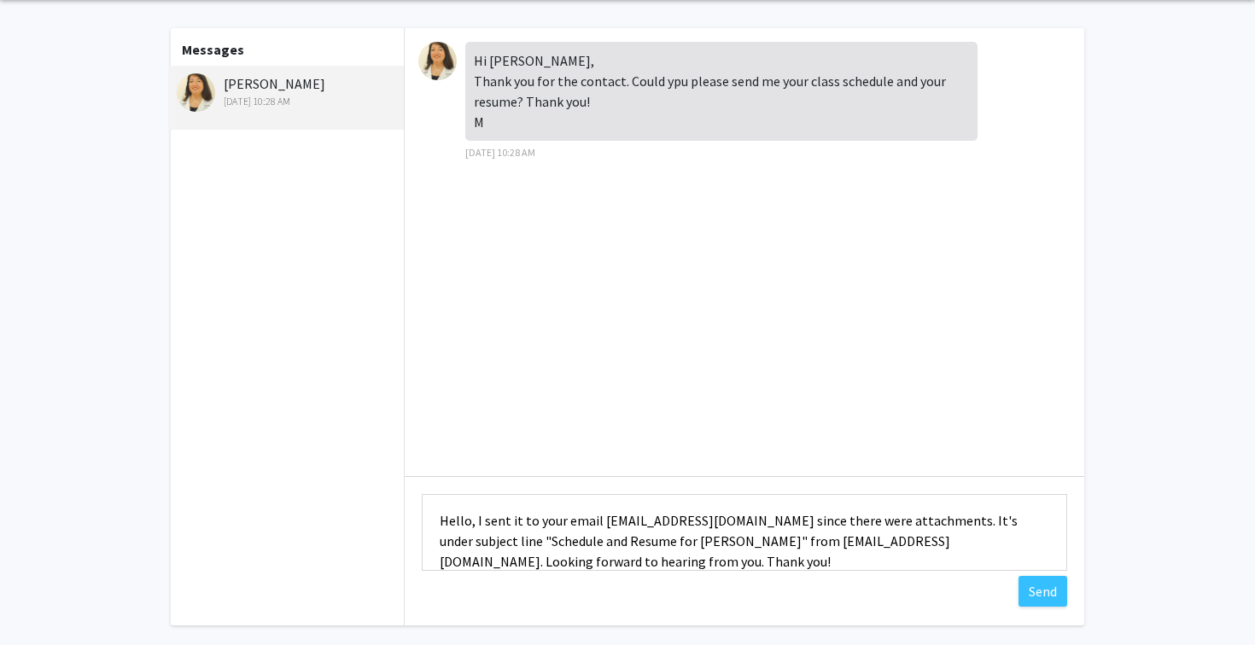
type textarea "Hello, I sent it to your email [EMAIL_ADDRESS][DOMAIN_NAME] since there were at…"
click at [923, 408] on div "Hi Amelia, Thank you for the contact. Could ypu please send me your class sched…" at bounding box center [745, 252] width 680 height 448
click at [1054, 590] on button "Send" at bounding box center [1042, 591] width 49 height 31
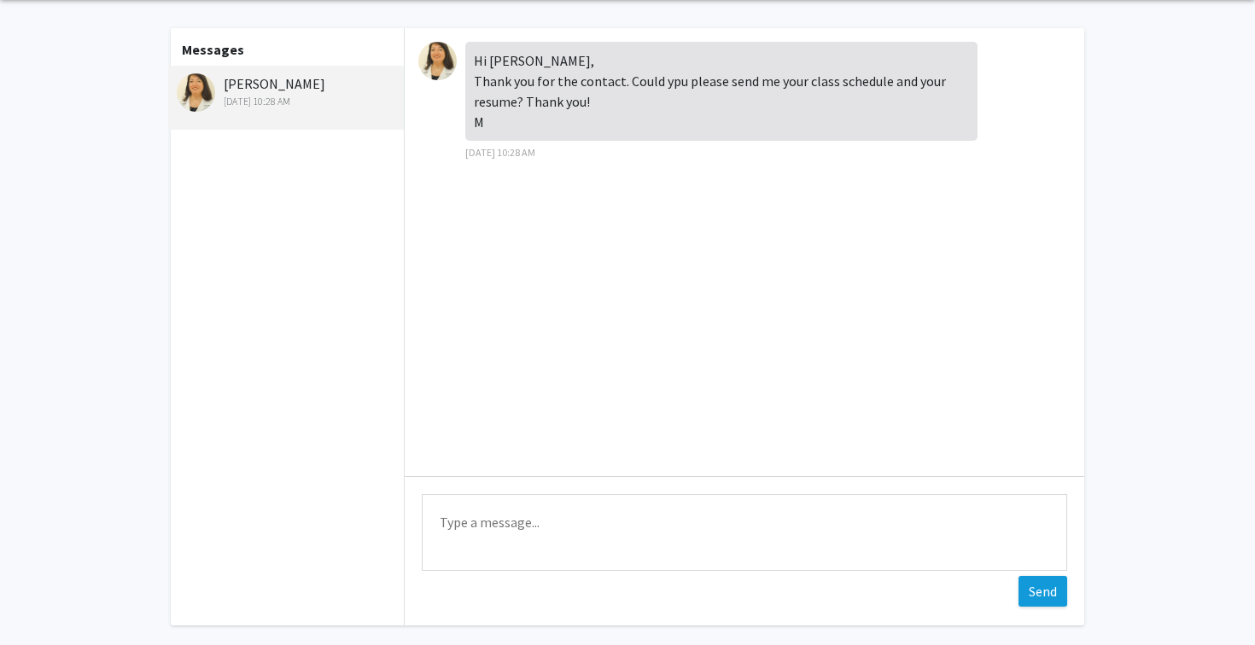
scroll to position [0, 0]
